Goal: Task Accomplishment & Management: Complete application form

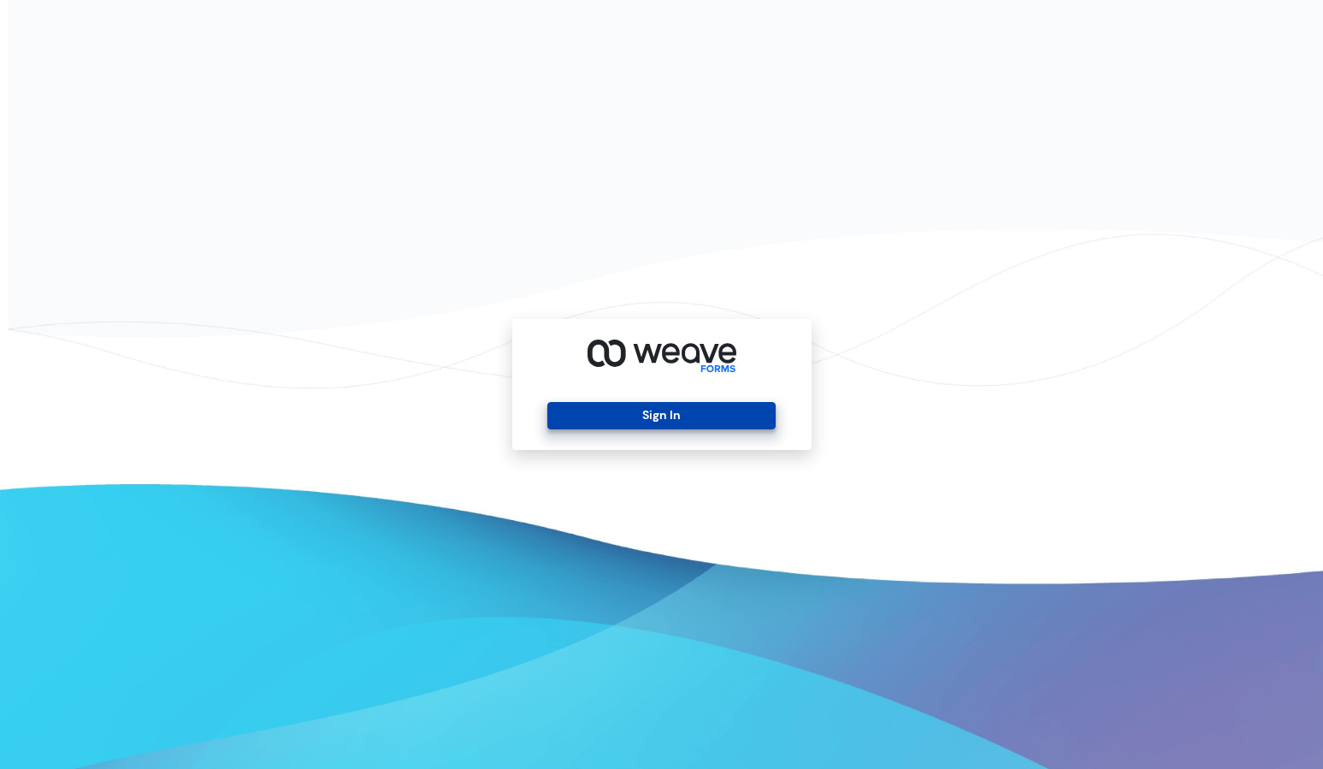
click at [633, 420] on button "Sign In" at bounding box center [661, 415] width 228 height 27
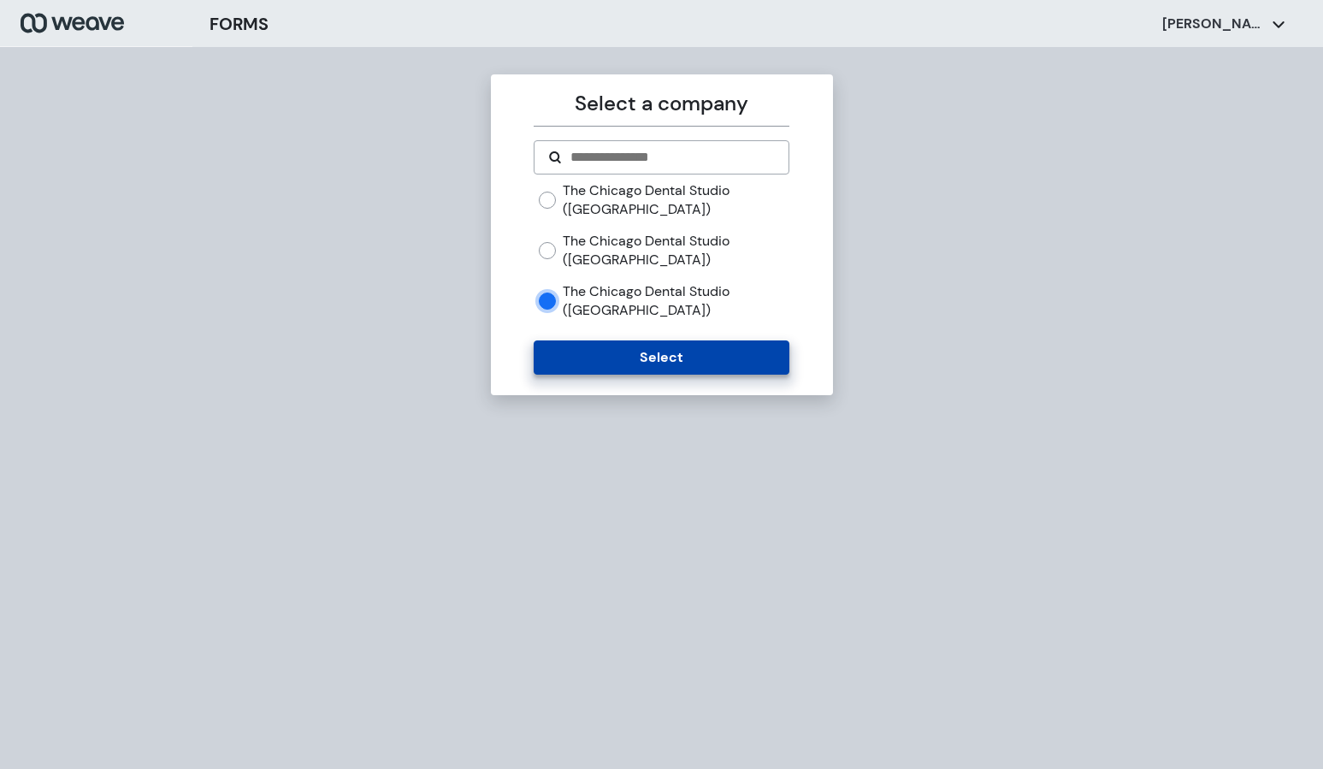
click at [580, 342] on button "Select" at bounding box center [662, 357] width 256 height 34
